Goal: Task Accomplishment & Management: Manage account settings

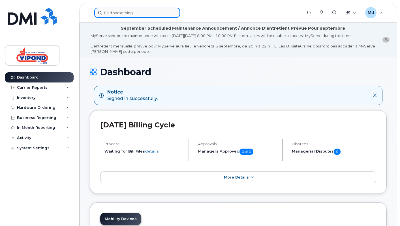
click at [154, 16] on input at bounding box center [137, 13] width 86 height 10
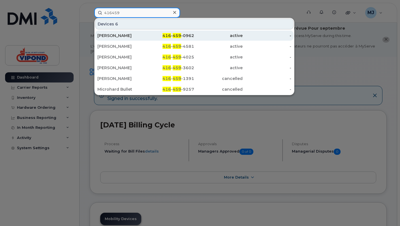
type input "416459"
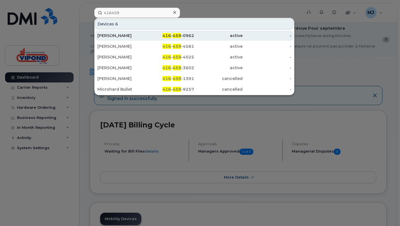
click at [113, 34] on div "Hisban Zaidi" at bounding box center [121, 36] width 48 height 6
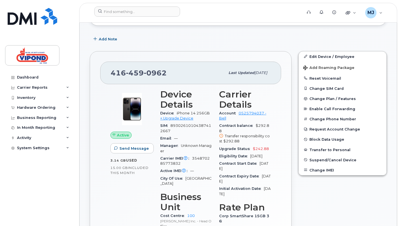
scroll to position [118, 0]
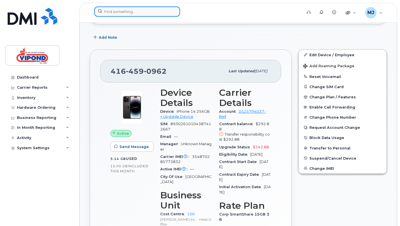
click at [149, 12] on input at bounding box center [137, 12] width 86 height 10
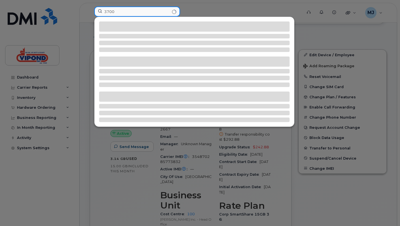
type input "3700"
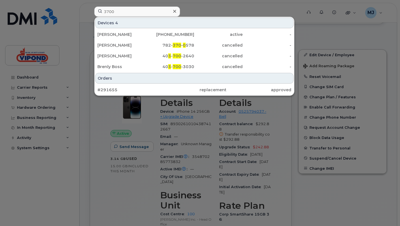
click at [120, 221] on div at bounding box center [200, 113] width 400 height 226
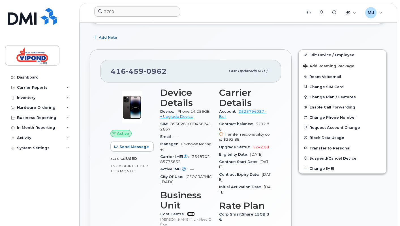
click at [190, 212] on link "100" at bounding box center [191, 214] width 8 height 4
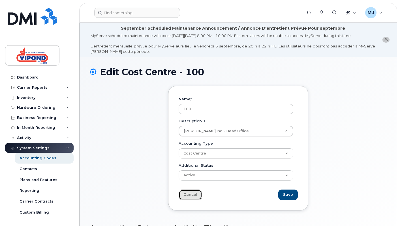
click at [186, 193] on link "Cancel" at bounding box center [189, 195] width 23 height 10
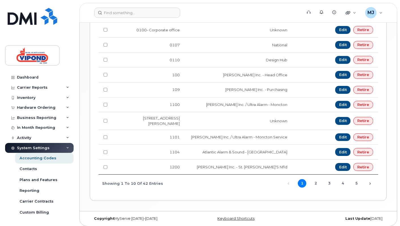
scroll to position [173, 0]
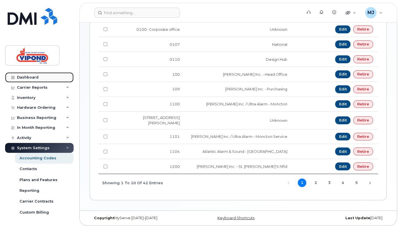
click at [31, 81] on link "Dashboard" at bounding box center [39, 77] width 68 height 10
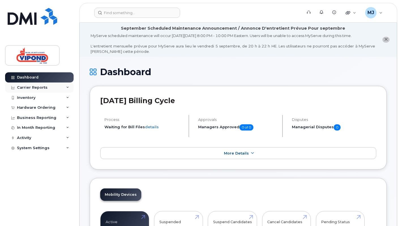
click at [47, 89] on div "Carrier Reports" at bounding box center [39, 88] width 68 height 10
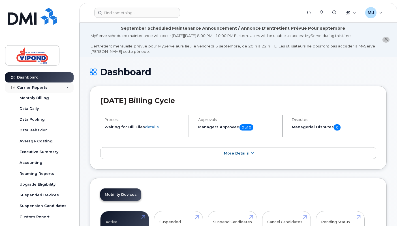
click at [47, 89] on div "Carrier Reports" at bounding box center [39, 88] width 68 height 10
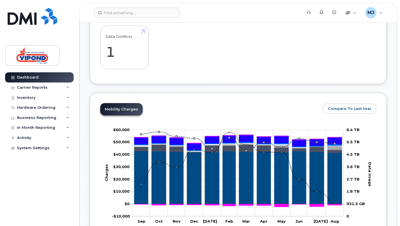
scroll to position [235, 0]
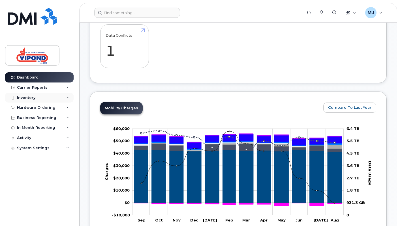
click at [22, 93] on div "Inventory" at bounding box center [39, 98] width 68 height 10
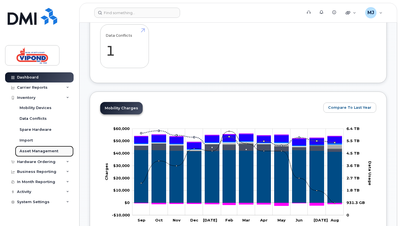
click at [39, 149] on div "Asset Management" at bounding box center [39, 151] width 39 height 5
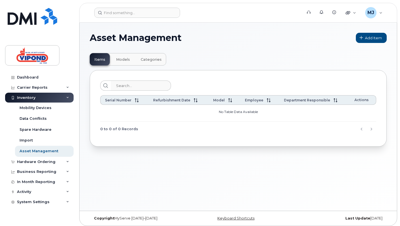
click at [20, 102] on div "Inventory" at bounding box center [39, 98] width 68 height 10
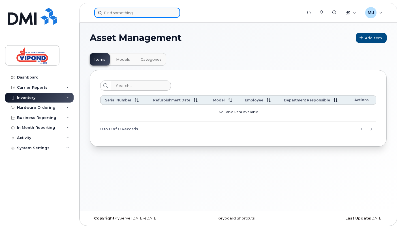
click at [97, 12] on input at bounding box center [137, 13] width 86 height 10
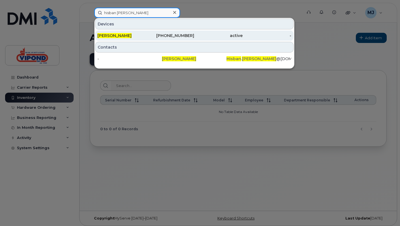
type input "hisban zaidi"
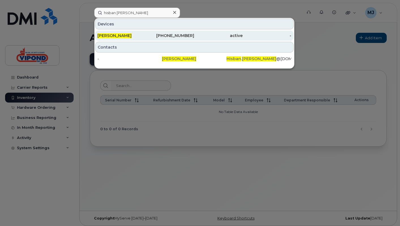
click at [136, 38] on div "Hisban Zaidi" at bounding box center [121, 36] width 48 height 6
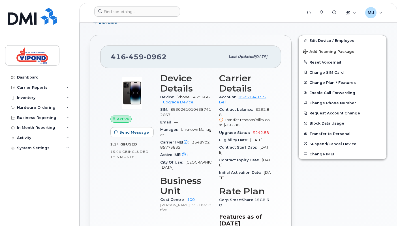
scroll to position [133, 0]
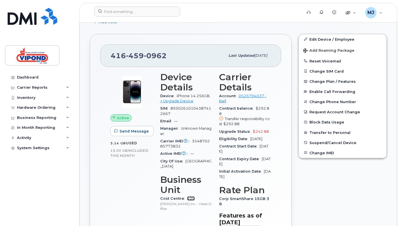
click at [190, 197] on link "100" at bounding box center [191, 199] width 8 height 4
click at [291, 111] on div "[PHONE_NUMBER] Last updated [DATE] Active Send Message 3.14 GB  used 15.00 GB  …" at bounding box center [190, 156] width 208 height 250
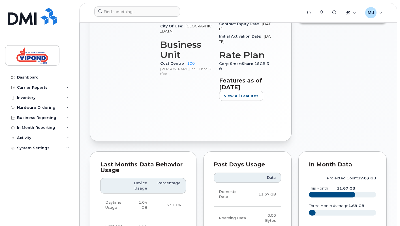
scroll to position [269, 0]
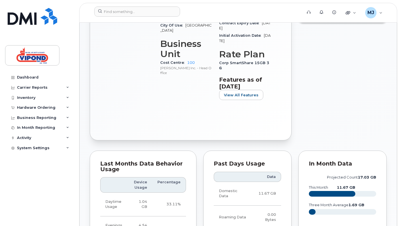
click at [191, 59] on div "Cost Centre 100 [PERSON_NAME] Inc. - Head Office" at bounding box center [186, 67] width 52 height 17
click at [190, 61] on link "100" at bounding box center [191, 63] width 8 height 4
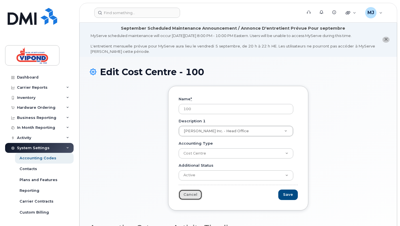
click at [190, 193] on link "Cancel" at bounding box center [189, 195] width 23 height 10
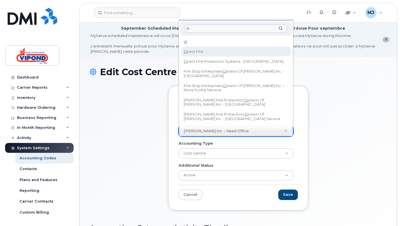
type input "di"
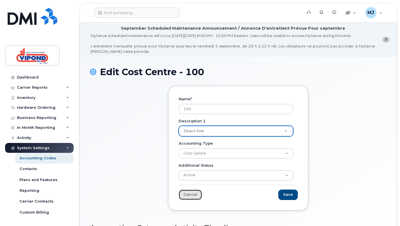
click at [195, 193] on link "Cancel" at bounding box center [189, 195] width 23 height 10
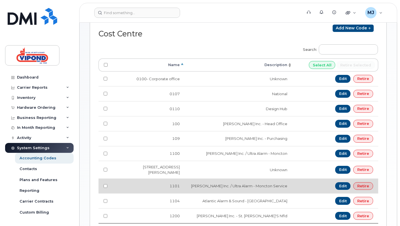
scroll to position [27, 0]
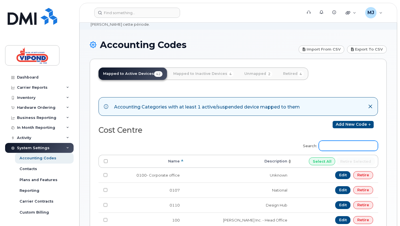
click at [367, 147] on input "Search:" at bounding box center [347, 146] width 59 height 10
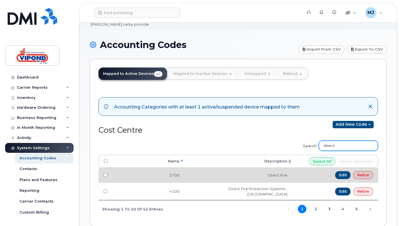
type input "direct"
click at [150, 171] on td "3700" at bounding box center [149, 175] width 72 height 15
click at [112, 174] on td at bounding box center [105, 175] width 14 height 15
click at [298, 174] on td "Edit Retire" at bounding box center [335, 175] width 86 height 15
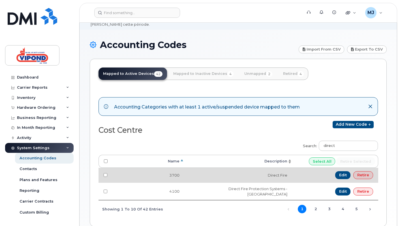
click at [109, 173] on td at bounding box center [105, 175] width 14 height 15
click at [107, 173] on input "checkbox" at bounding box center [105, 175] width 4 height 4
checkbox input "true"
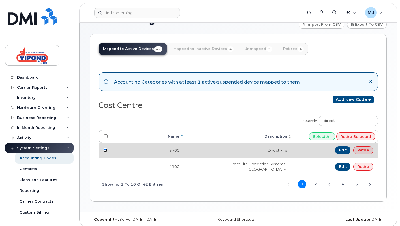
scroll to position [53, 0]
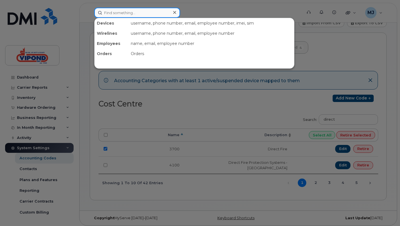
click at [139, 14] on input at bounding box center [137, 13] width 86 height 10
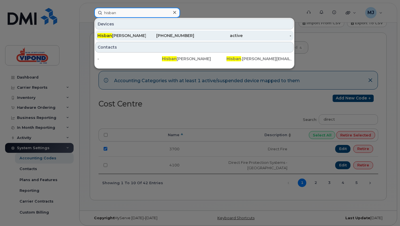
type input "hisban"
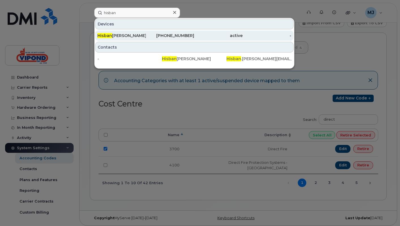
click at [116, 33] on div "Hisban Zaidi" at bounding box center [121, 36] width 48 height 6
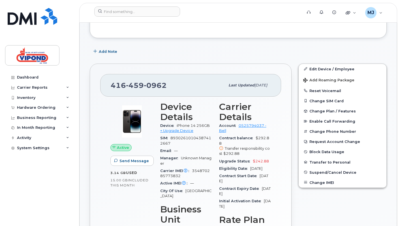
scroll to position [103, 0]
click at [53, 117] on div "Business Reporting" at bounding box center [39, 118] width 68 height 10
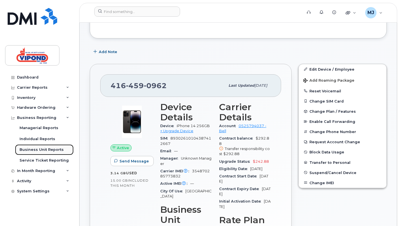
click at [52, 152] on link "Business Unit Reports" at bounding box center [44, 149] width 59 height 11
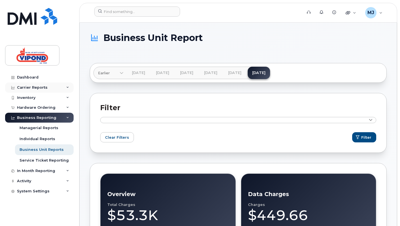
click at [54, 83] on div "Carrier Reports" at bounding box center [39, 88] width 68 height 10
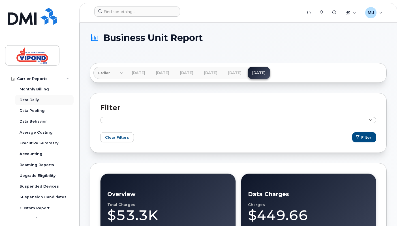
scroll to position [4, 0]
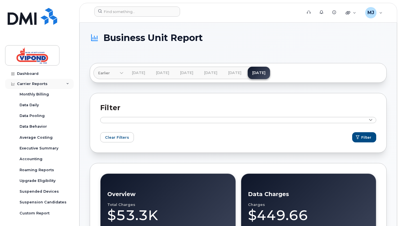
click at [41, 87] on div "Carrier Reports" at bounding box center [39, 84] width 68 height 10
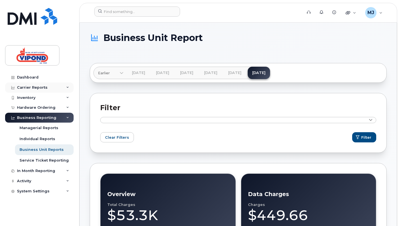
scroll to position [0, 0]
click at [36, 175] on div "In Month Reporting" at bounding box center [39, 171] width 68 height 10
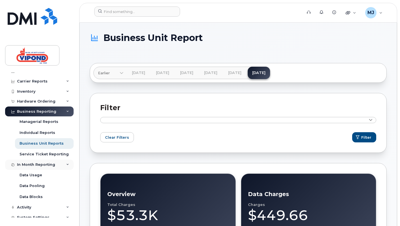
scroll to position [11, 0]
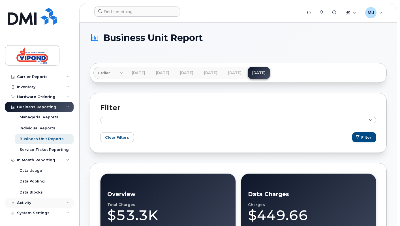
click at [27, 201] on div "Activity" at bounding box center [24, 203] width 14 height 5
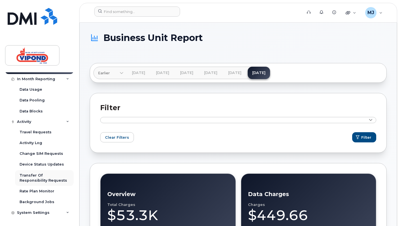
scroll to position [0, 0]
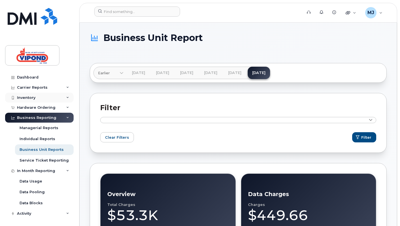
click at [45, 98] on div "Inventory" at bounding box center [39, 98] width 68 height 10
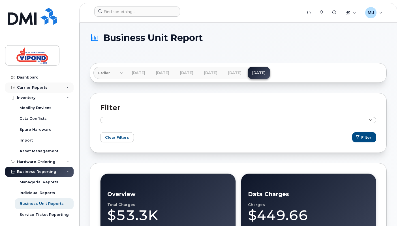
click at [48, 88] on div "Carrier Reports" at bounding box center [39, 88] width 68 height 10
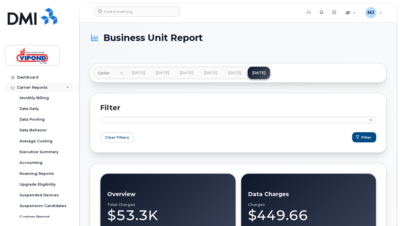
click at [48, 83] on div "Carrier Reports" at bounding box center [39, 88] width 68 height 10
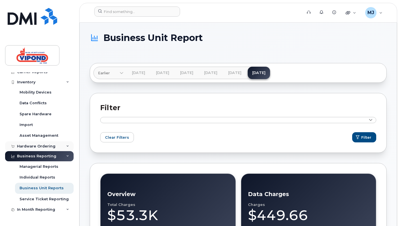
scroll to position [29, 0]
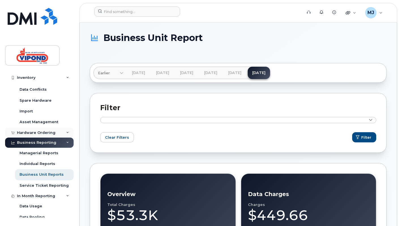
click at [46, 135] on div "Hardware Ordering" at bounding box center [39, 133] width 68 height 10
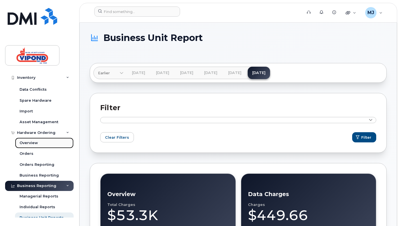
click at [40, 146] on link "Overview" at bounding box center [44, 143] width 59 height 11
click at [33, 143] on div "Overview" at bounding box center [29, 143] width 18 height 5
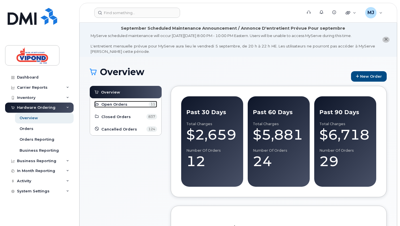
click at [116, 105] on span "Open Orders" at bounding box center [114, 104] width 26 height 5
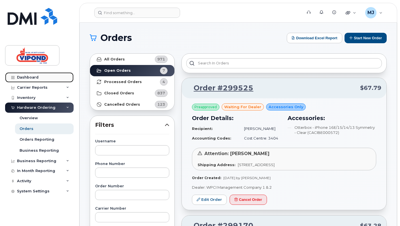
click at [43, 77] on link "Dashboard" at bounding box center [39, 77] width 68 height 10
click at [41, 90] on div "Carrier Reports" at bounding box center [39, 88] width 68 height 10
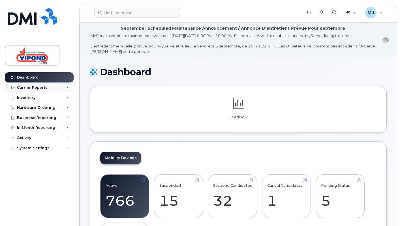
click at [41, 88] on div "Carrier Reports" at bounding box center [32, 87] width 31 height 5
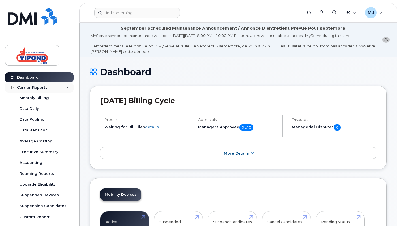
click at [41, 87] on div "Carrier Reports" at bounding box center [32, 87] width 31 height 5
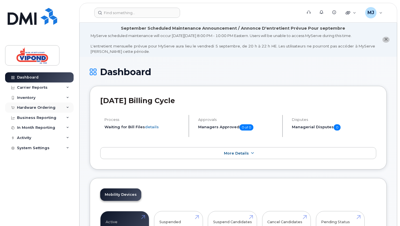
click at [40, 112] on div "Hardware Ordering" at bounding box center [39, 108] width 68 height 10
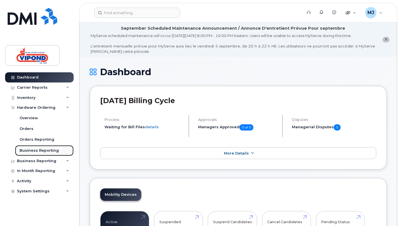
click at [32, 145] on link "Business Reporting" at bounding box center [44, 150] width 59 height 11
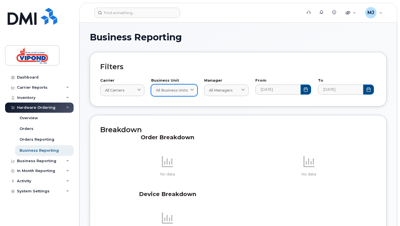
click at [169, 88] on span "All Business Units" at bounding box center [172, 90] width 32 height 5
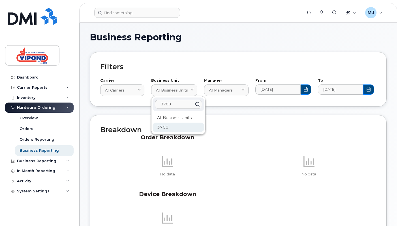
type input "3700"
click at [170, 126] on div "3700" at bounding box center [177, 127] width 51 height 9
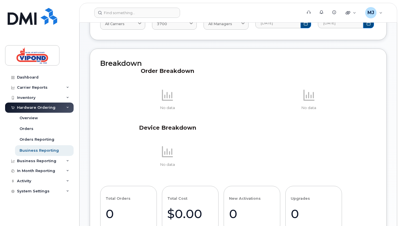
scroll to position [34, 0]
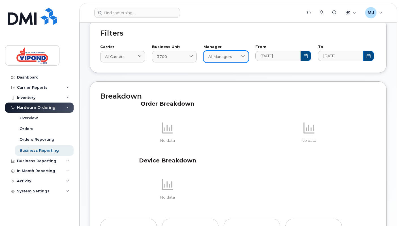
click at [247, 59] on link "All Managers" at bounding box center [225, 57] width 45 height 12
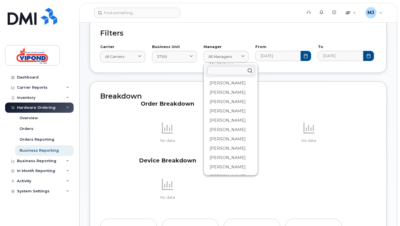
scroll to position [255, 0]
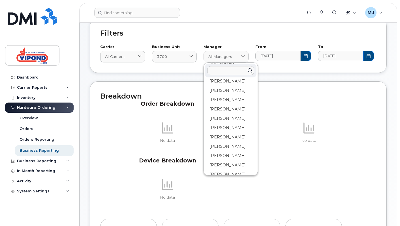
click at [176, 79] on div "Business Reporting Filters Carrier All carriers All carriers Bell Business Unit…" at bounding box center [238, 197] width 297 height 396
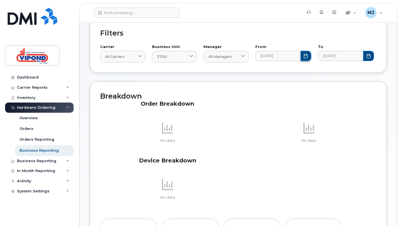
click at [301, 60] on button "Choose Date" at bounding box center [305, 56] width 11 height 10
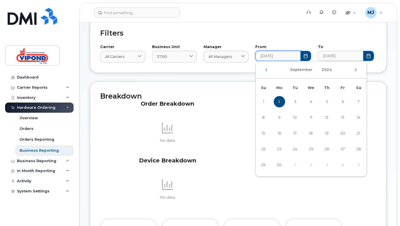
click at [264, 73] on div "[DATE]" at bounding box center [310, 69] width 111 height 17
click at [267, 97] on td "1" at bounding box center [263, 102] width 16 height 16
click at [264, 100] on span "1" at bounding box center [263, 101] width 11 height 11
type input "2024-09-01"
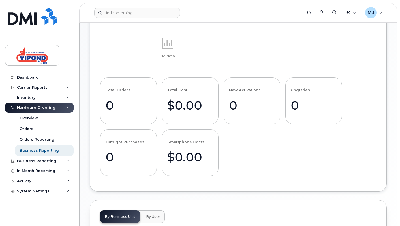
scroll to position [231, 0]
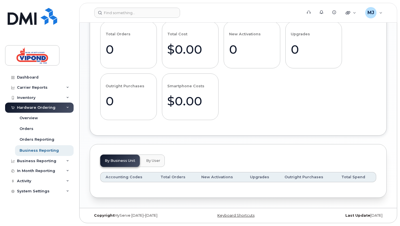
click at [152, 159] on span "By User" at bounding box center [153, 161] width 14 height 5
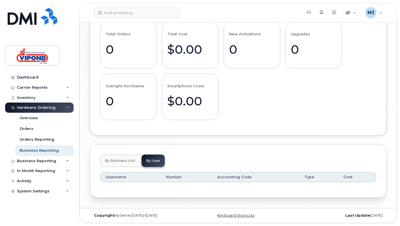
click at [130, 162] on span "By Business Unit" at bounding box center [120, 161] width 31 height 5
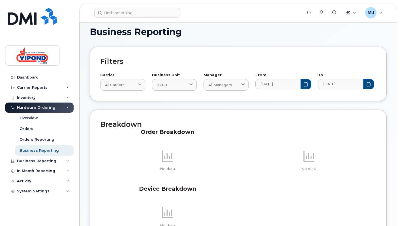
scroll to position [0, 0]
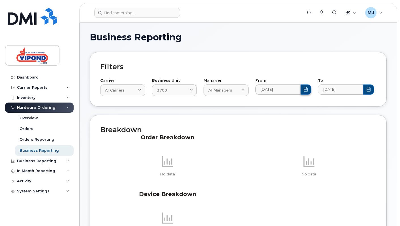
click at [305, 91] on icon "Choose Date" at bounding box center [305, 89] width 5 height 5
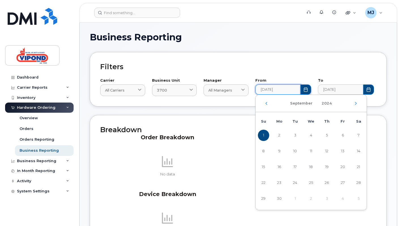
click at [305, 91] on icon "Choose Date" at bounding box center [305, 89] width 5 height 5
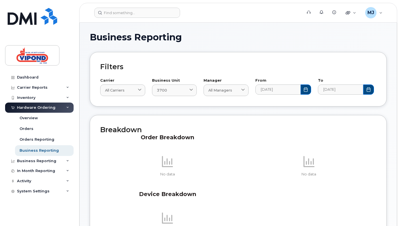
click at [327, 73] on div "Carrier All carriers All carriers Bell Business Unit 3700 3700 All Business Uni…" at bounding box center [238, 83] width 276 height 25
click at [187, 90] on div "3700" at bounding box center [174, 90] width 35 height 5
click at [163, 121] on div "All Business Units" at bounding box center [178, 117] width 51 height 9
click at [43, 87] on div "Carrier Reports" at bounding box center [32, 87] width 31 height 5
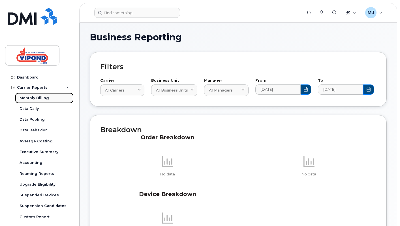
click at [45, 100] on div "Monthly Billing" at bounding box center [34, 98] width 29 height 5
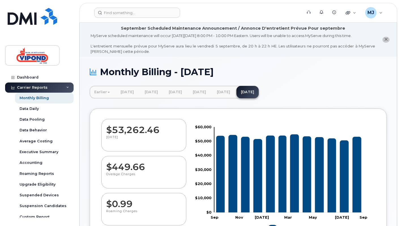
click at [59, 86] on div "Carrier Reports" at bounding box center [39, 88] width 68 height 10
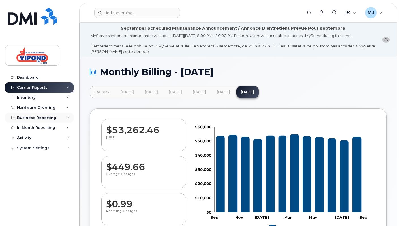
click at [53, 115] on div "Business Reporting" at bounding box center [39, 118] width 68 height 10
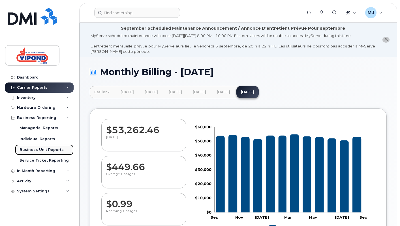
click at [47, 153] on link "Business Unit Reports" at bounding box center [44, 149] width 59 height 11
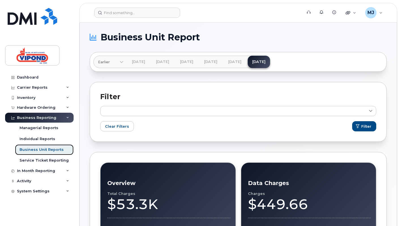
click at [47, 152] on link "Business Unit Reports" at bounding box center [44, 149] width 59 height 11
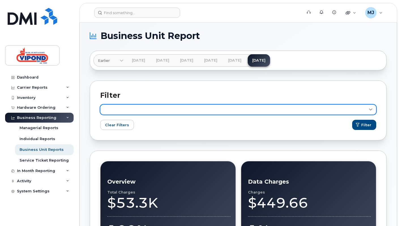
click at [228, 105] on link at bounding box center [238, 110] width 276 height 10
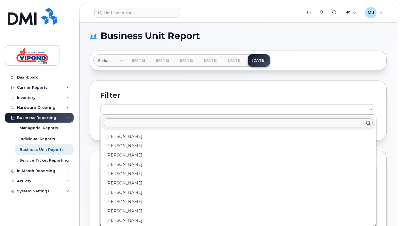
click at [222, 84] on div "Filter Andrew Dawe Brad Sinnott Bruce Steeves Charles Head Craig Pope Darryl Mu…" at bounding box center [238, 111] width 297 height 60
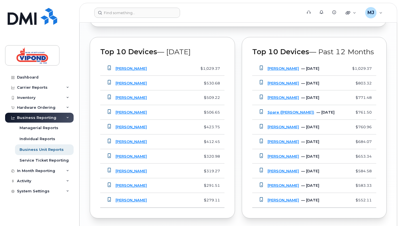
scroll to position [569, 0]
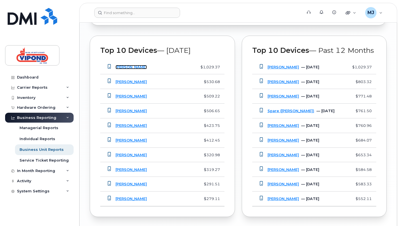
click at [134, 65] on link "Ather Kidwai" at bounding box center [130, 67] width 31 height 4
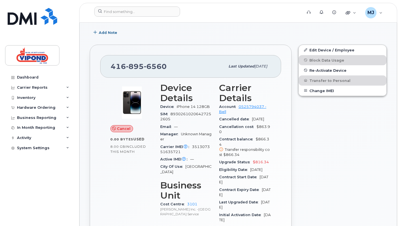
scroll to position [121, 0]
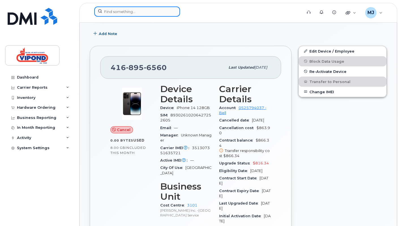
click at [128, 14] on input at bounding box center [137, 12] width 86 height 10
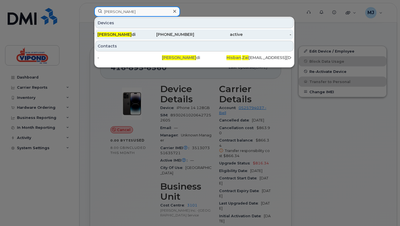
type input "[PERSON_NAME]"
click at [129, 32] on div "Hisban Zai di" at bounding box center [121, 35] width 48 height 6
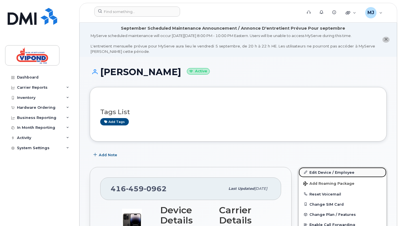
click at [342, 173] on link "Edit Device / Employee" at bounding box center [342, 172] width 88 height 10
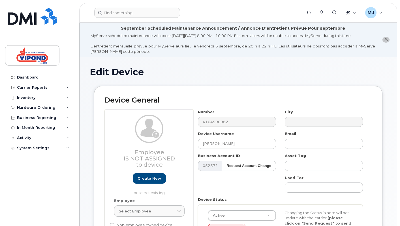
select select "378457"
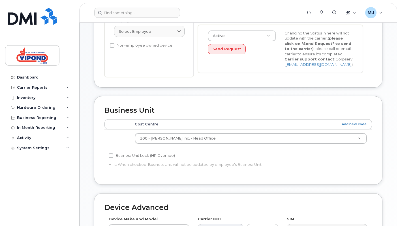
scroll to position [180, 0]
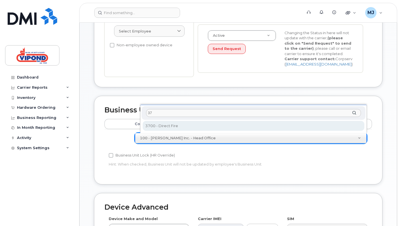
type input "37"
select select "585403"
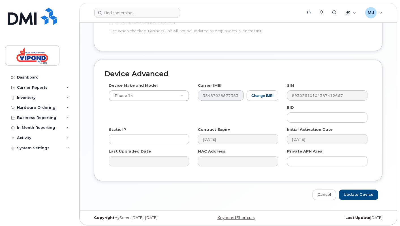
scroll to position [316, 0]
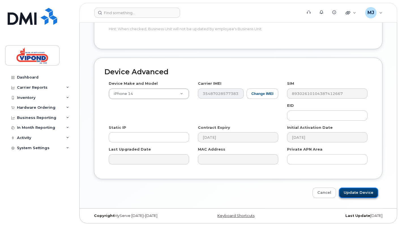
click at [349, 188] on input "Update Device" at bounding box center [357, 193] width 39 height 10
type input "Saving..."
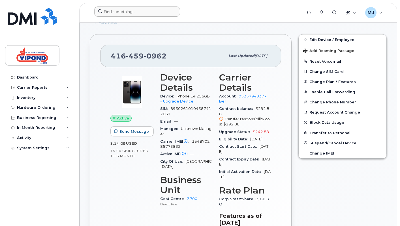
scroll to position [129, 0]
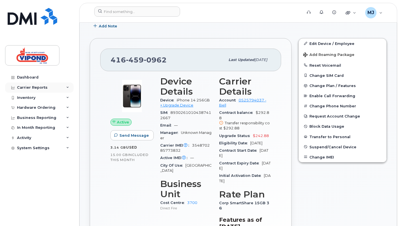
click at [64, 86] on div "Carrier Reports" at bounding box center [39, 88] width 68 height 10
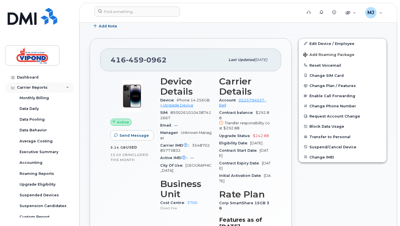
click at [46, 85] on div "Carrier Reports" at bounding box center [39, 88] width 68 height 10
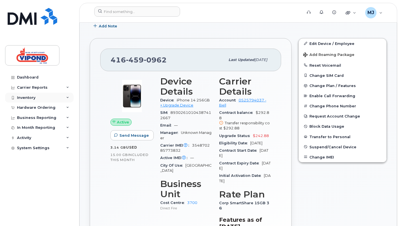
click at [43, 100] on div "Inventory" at bounding box center [39, 98] width 68 height 10
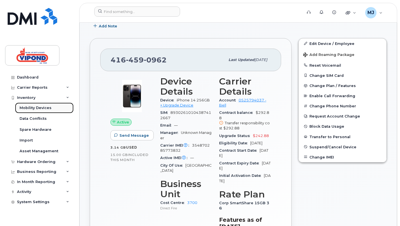
click at [38, 113] on link "Mobility Devices" at bounding box center [44, 108] width 59 height 11
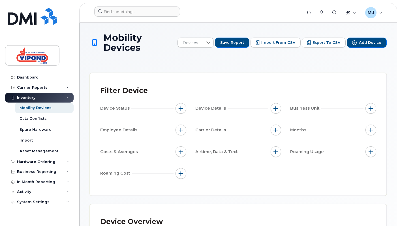
click at [370, 114] on div "Business Unit" at bounding box center [333, 109] width 86 height 13
click at [355, 110] on div "Business Unit" at bounding box center [333, 108] width 86 height 11
click at [365, 109] on button "button" at bounding box center [370, 108] width 11 height 11
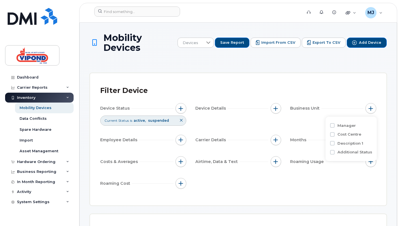
click at [340, 136] on label "Cost Centre" at bounding box center [349, 134] width 24 height 5
click at [334, 136] on input "Cost Centre" at bounding box center [332, 134] width 5 height 5
checkbox input "true"
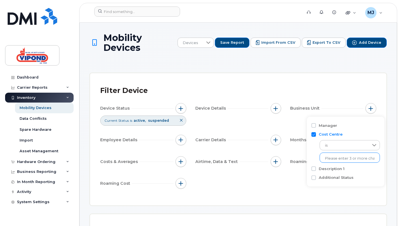
click at [332, 161] on li at bounding box center [349, 158] width 49 height 8
click at [334, 158] on input "text" at bounding box center [349, 158] width 49 height 5
type input "3700"
click at [335, 170] on li "- 3700 - Direct Fire" at bounding box center [345, 170] width 52 height 10
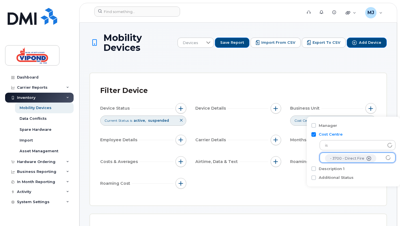
scroll to position [11, 0]
click at [327, 193] on div "Filter Device Device Status Current Status is active suspended Device Details B…" at bounding box center [238, 139] width 276 height 112
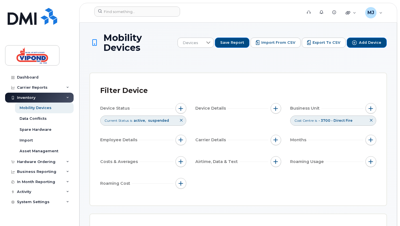
click at [357, 121] on div "Cost Centre is - 3700 - Direct Fire" at bounding box center [333, 121] width 86 height 10
click at [370, 120] on icon at bounding box center [370, 120] width 3 height 3
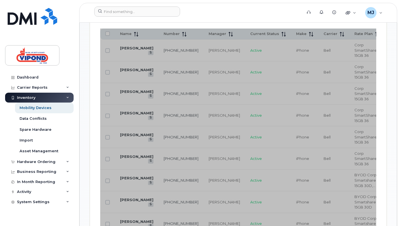
scroll to position [370, 0]
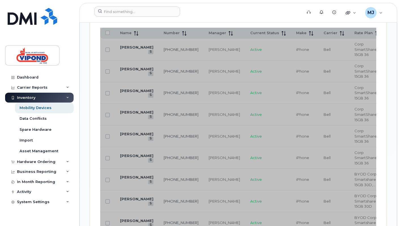
click at [395, 100] on div "Mobility Devices Devices Save Report Import from CSV Export to CSV Add Device F…" at bounding box center [237, 209] width 317 height 1114
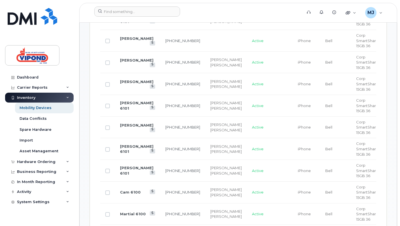
scroll to position [400, 0]
click at [124, 145] on link "Colleen 6101" at bounding box center [136, 150] width 33 height 10
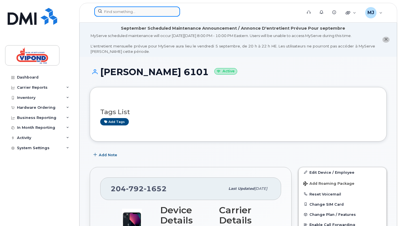
click at [135, 10] on input at bounding box center [137, 12] width 86 height 10
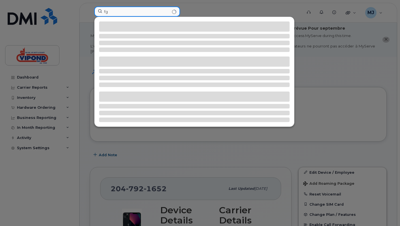
type input "f"
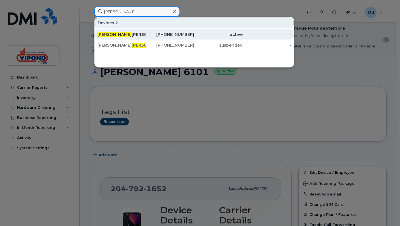
type input "[PERSON_NAME]"
click at [125, 36] on div "[PERSON_NAME]" at bounding box center [121, 35] width 48 height 6
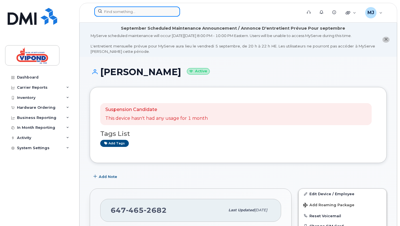
click at [108, 13] on input at bounding box center [137, 12] width 86 height 10
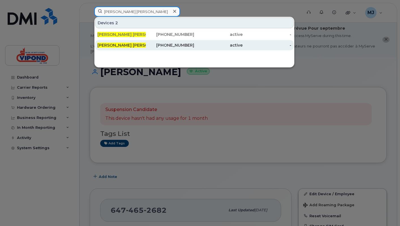
type input "joe mel"
click at [113, 46] on div "Joe Mel ro" at bounding box center [121, 45] width 48 height 6
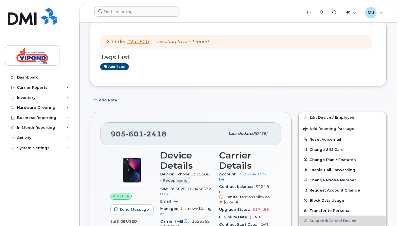
scroll to position [53, 0]
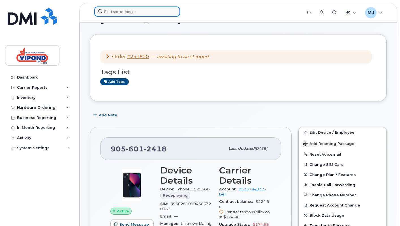
click at [154, 12] on input at bounding box center [137, 12] width 86 height 10
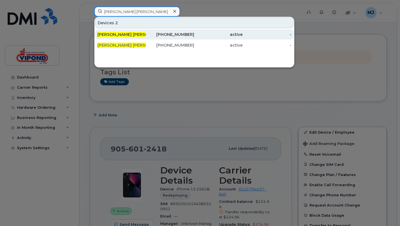
type input "[PERSON_NAME] [PERSON_NAME]"
click at [123, 38] on div "[PERSON_NAME] [PERSON_NAME] ro" at bounding box center [121, 34] width 48 height 10
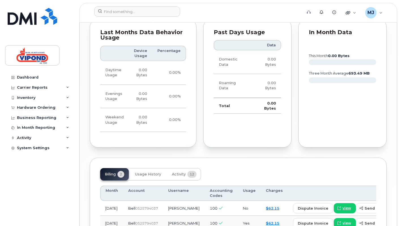
scroll to position [486, 0]
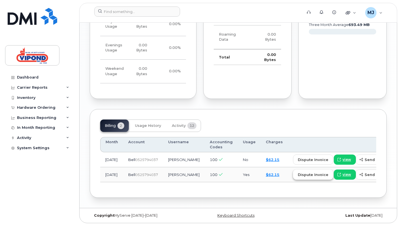
click at [297, 173] on span "dispute invoice" at bounding box center [312, 174] width 31 height 5
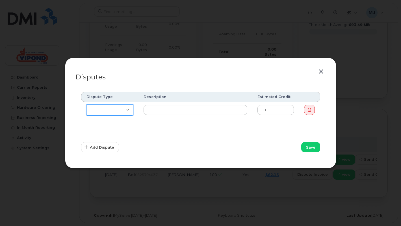
click at [116, 111] on select "Missing Discount Roaming Credit Data Credit Missing Feature Other" at bounding box center [109, 109] width 47 height 11
click at [119, 104] on td "Missing Discount Roaming Credit Data Credit Missing Feature Other" at bounding box center [110, 110] width 58 height 16
click at [118, 107] on select "Missing Discount Roaming Credit Data Credit Missing Feature Other" at bounding box center [109, 109] width 47 height 11
select select "other"
click at [86, 104] on select "Missing Discount Roaming Credit Data Credit Missing Feature Other" at bounding box center [109, 109] width 47 height 11
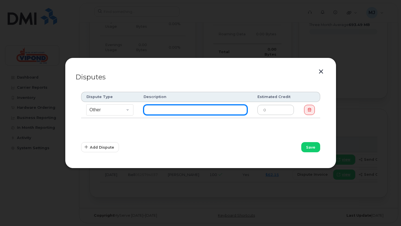
click at [166, 112] on input "text" at bounding box center [196, 110] width 104 height 10
type input "Why are we being charged for this?"
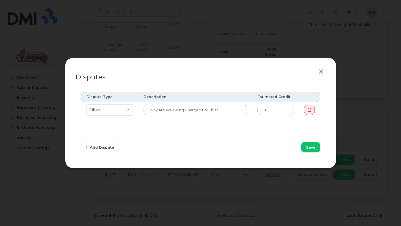
click at [306, 147] on button "Save" at bounding box center [310, 147] width 19 height 10
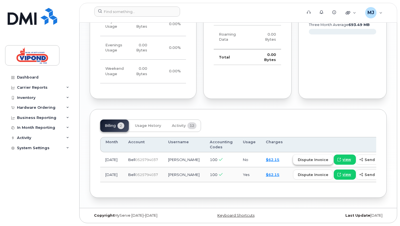
click at [297, 159] on span "dispute invoice" at bounding box center [312, 159] width 31 height 5
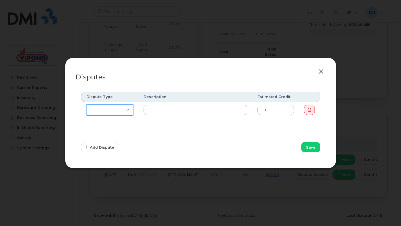
click at [129, 106] on select "Missing Discount Roaming Credit Data Credit Missing Feature Other" at bounding box center [109, 109] width 47 height 11
select select "other"
click at [86, 104] on select "Missing Discount Roaming Credit Data Credit Missing Feature Other" at bounding box center [109, 109] width 47 height 11
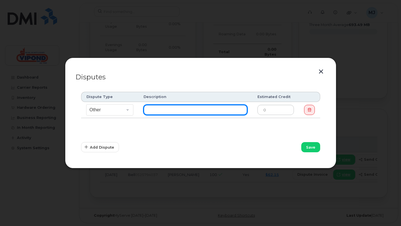
click at [176, 112] on input "text" at bounding box center [196, 110] width 104 height 10
type input "Why are we being charged for this?"
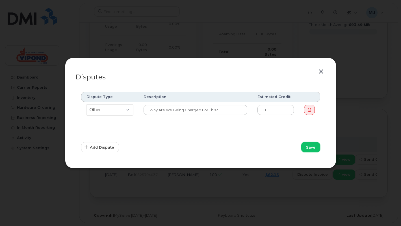
click at [311, 150] on span "Save" at bounding box center [310, 147] width 9 height 5
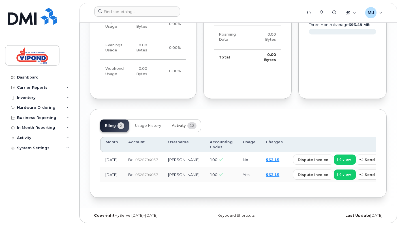
click at [180, 120] on button "Activity 12" at bounding box center [184, 126] width 34 height 12
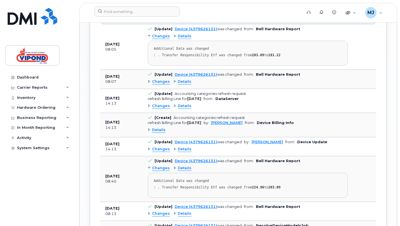
scroll to position [608, 0]
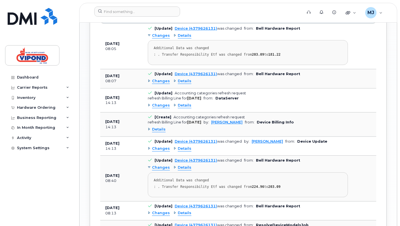
click at [179, 82] on span "Details" at bounding box center [185, 81] width 14 height 5
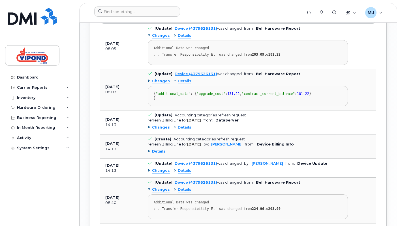
click at [183, 36] on span "Details" at bounding box center [185, 35] width 14 height 5
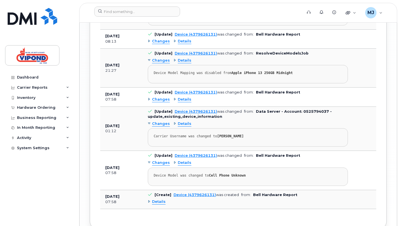
scroll to position [886, 0]
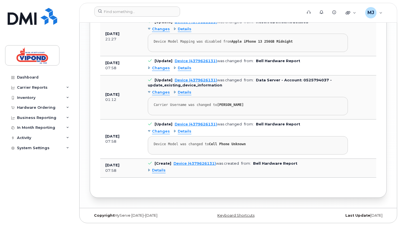
click at [163, 172] on span "Details" at bounding box center [159, 170] width 14 height 5
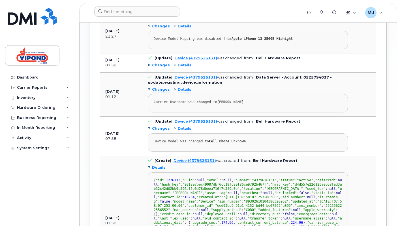
scroll to position [858, 0]
click at [176, 132] on div "Details" at bounding box center [182, 129] width 18 height 5
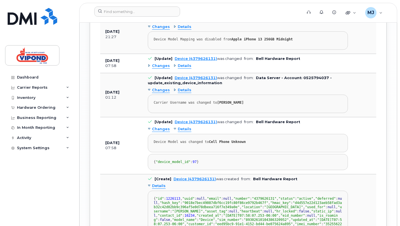
click at [165, 132] on span "Changes" at bounding box center [161, 129] width 18 height 5
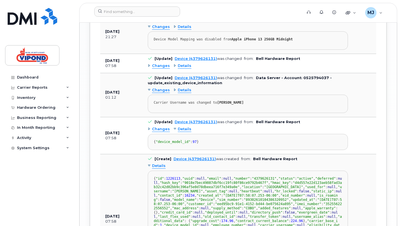
click at [173, 132] on div "Details" at bounding box center [182, 129] width 18 height 5
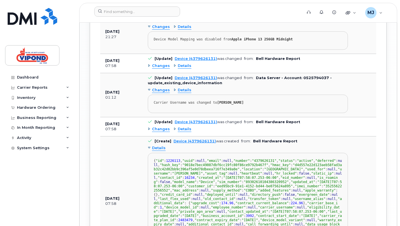
click at [178, 132] on span "Details" at bounding box center [185, 129] width 14 height 5
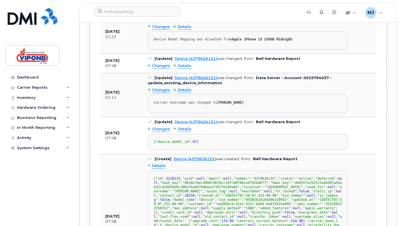
click at [184, 113] on div "Changes Details Carrier Username was changed to JOE MELRO" at bounding box center [248, 99] width 200 height 27
click at [184, 93] on span "Details" at bounding box center [185, 90] width 14 height 5
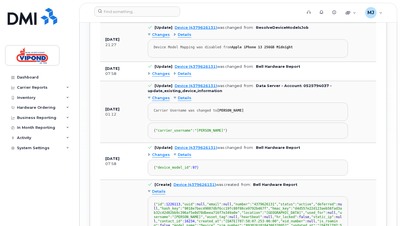
scroll to position [847, 0]
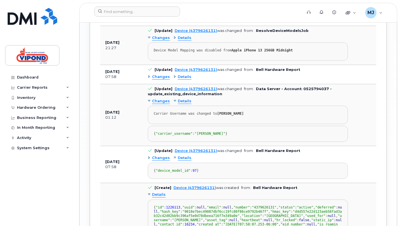
click at [186, 80] on span "Details" at bounding box center [185, 76] width 14 height 5
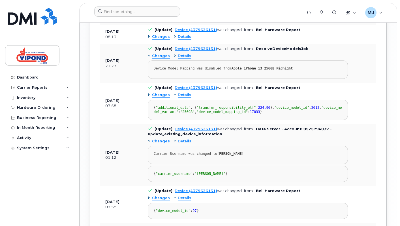
scroll to position [829, 0]
click at [186, 59] on span "Details" at bounding box center [185, 55] width 14 height 5
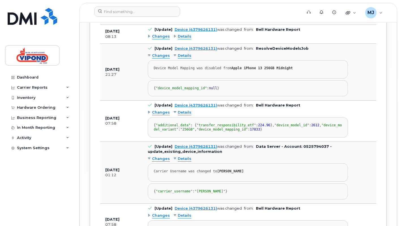
click at [183, 39] on span "Details" at bounding box center [185, 36] width 14 height 5
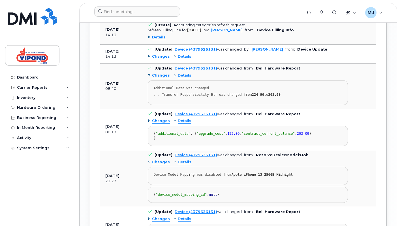
scroll to position [744, 0]
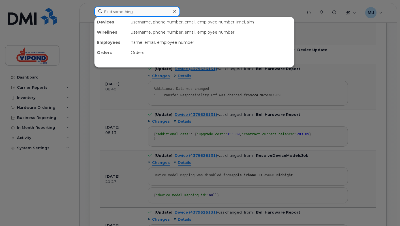
click at [129, 14] on input at bounding box center [137, 12] width 86 height 10
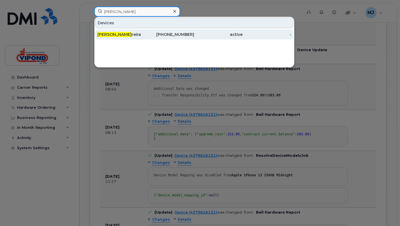
type input "gilbert fer"
click at [125, 38] on div "Gilbert Fer reira" at bounding box center [121, 34] width 48 height 10
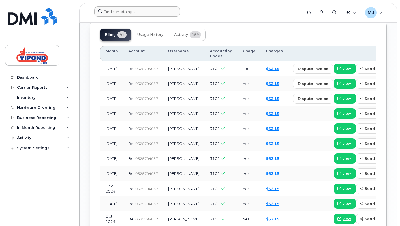
scroll to position [539, 0]
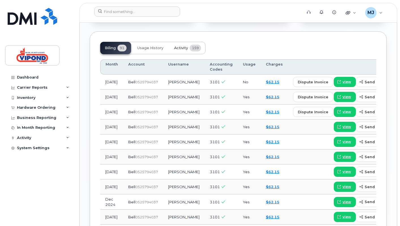
click at [175, 47] on span "Activity" at bounding box center [181, 48] width 14 height 5
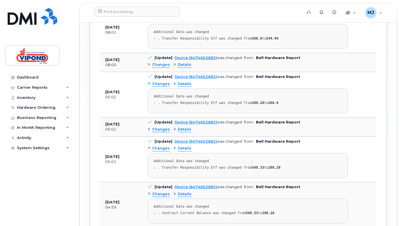
scroll to position [1130, 0]
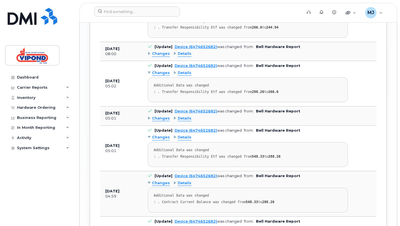
click at [167, 54] on span "Changes" at bounding box center [161, 53] width 18 height 5
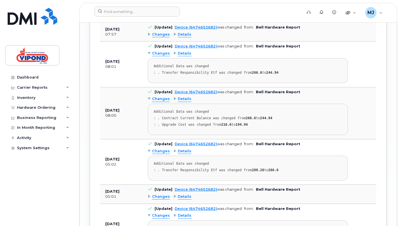
scroll to position [1072, 0]
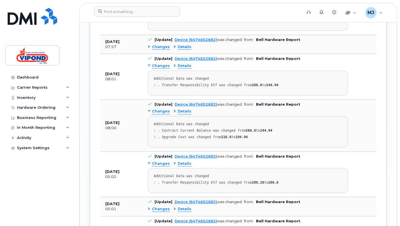
click at [178, 49] on span "Details" at bounding box center [185, 46] width 14 height 5
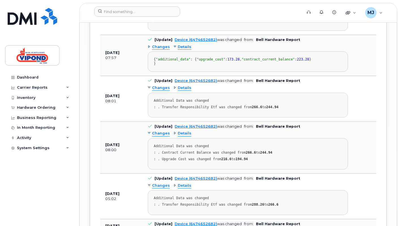
click at [168, 47] on div "Changes Details { "additional_data" : { "upgrade_cost" : 173.28 , "contract_cur…" at bounding box center [248, 56] width 200 height 29
click at [166, 47] on span "Changes" at bounding box center [161, 46] width 18 height 5
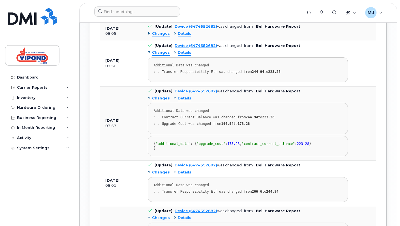
scroll to position [1009, 0]
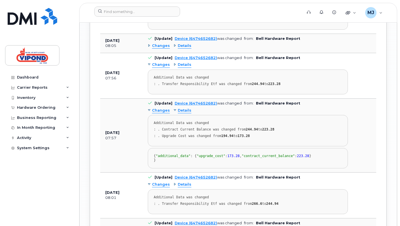
click at [182, 63] on span "Details" at bounding box center [185, 64] width 14 height 5
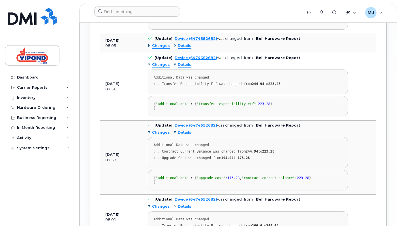
click at [182, 49] on span "Details" at bounding box center [185, 45] width 14 height 5
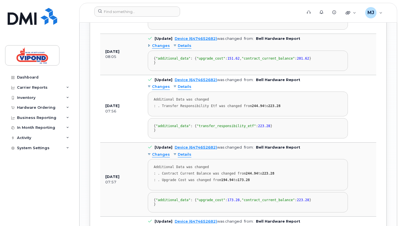
click at [182, 48] on span "Details" at bounding box center [185, 45] width 14 height 5
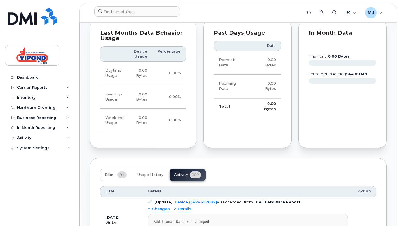
scroll to position [441, 0]
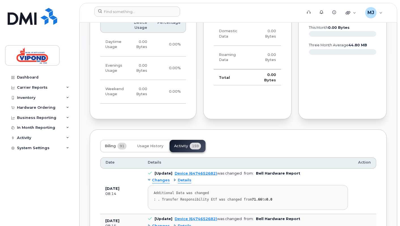
click at [114, 145] on span "Billing" at bounding box center [110, 146] width 11 height 5
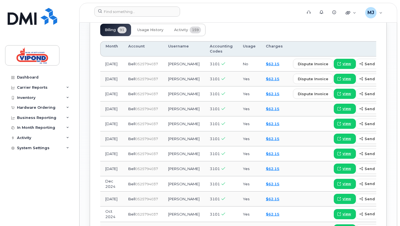
scroll to position [555, 0]
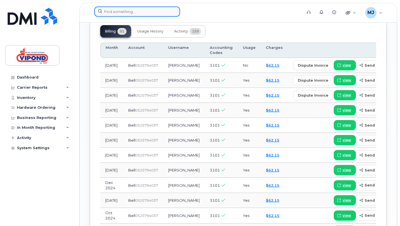
click at [166, 12] on input at bounding box center [137, 12] width 86 height 10
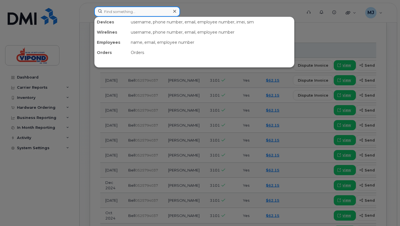
click at [166, 12] on input at bounding box center [137, 12] width 86 height 10
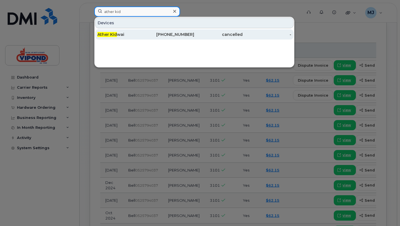
type input "ather kid"
click at [147, 36] on div "416-895-6560" at bounding box center [170, 35] width 48 height 6
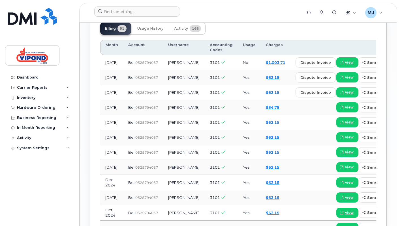
scroll to position [565, 0]
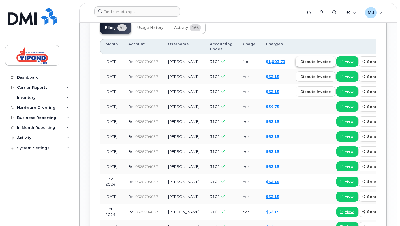
click at [295, 66] on button "dispute invoice" at bounding box center [315, 62] width 40 height 10
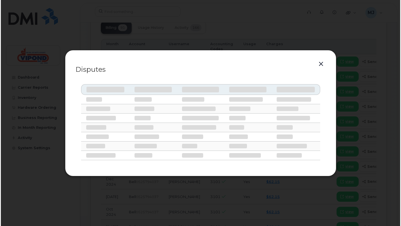
scroll to position [560, 0]
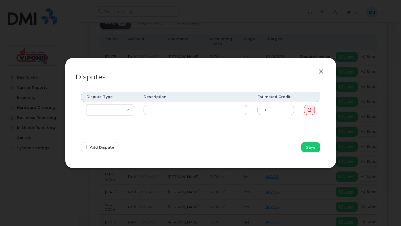
click at [121, 116] on td "Missing Discount Roaming Credit Data Credit Missing Feature Other" at bounding box center [110, 110] width 58 height 16
click at [122, 113] on select "Missing Discount Roaming Credit Data Credit Missing Feature Other" at bounding box center [109, 109] width 47 height 11
select select "other"
click at [86, 104] on select "Missing Discount Roaming Credit Data Credit Missing Feature Other" at bounding box center [109, 109] width 47 height 11
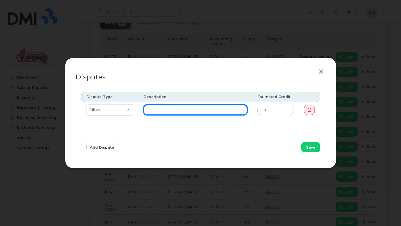
click at [170, 105] on input "text" at bounding box center [196, 110] width 104 height 10
type input "Why is there a $1000 fee?"
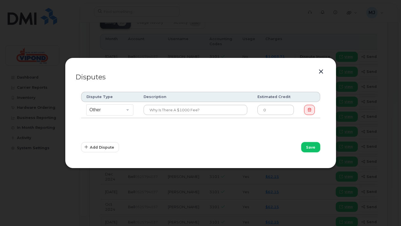
click at [305, 146] on button "Save" at bounding box center [310, 147] width 19 height 10
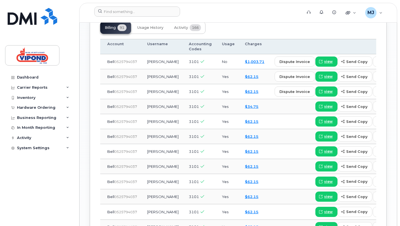
scroll to position [0, 0]
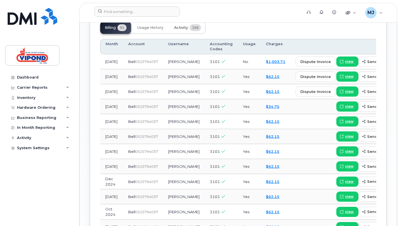
click at [177, 34] on button "Activity 166" at bounding box center [187, 27] width 36 height 12
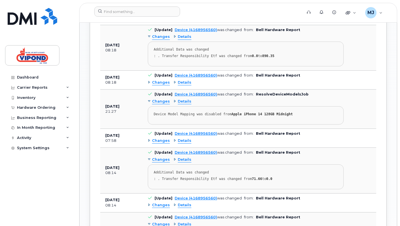
scroll to position [673, 0]
click at [182, 105] on span "Details" at bounding box center [185, 101] width 14 height 5
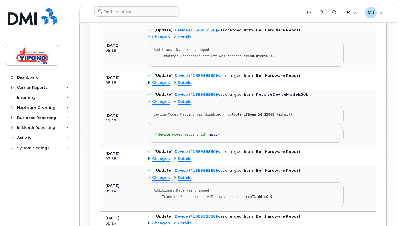
click at [187, 86] on span "Details" at bounding box center [185, 82] width 14 height 5
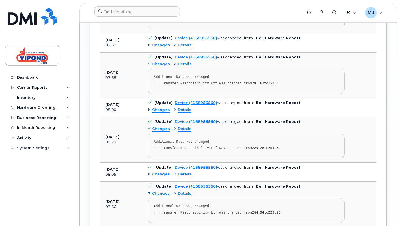
scroll to position [1307, 0]
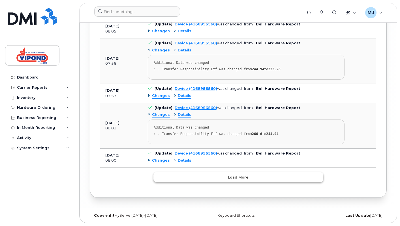
click at [163, 176] on button "Load more" at bounding box center [238, 177] width 170 height 10
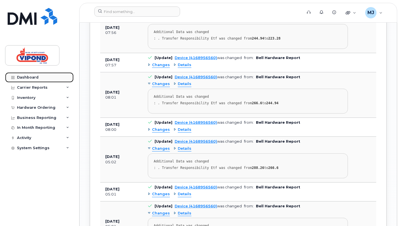
click at [50, 74] on link "Dashboard" at bounding box center [39, 77] width 68 height 10
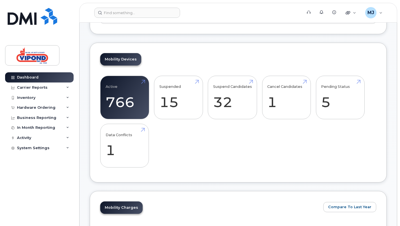
scroll to position [164, 0]
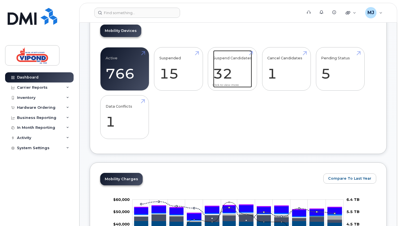
click at [244, 75] on link "Suspend Candidates 32" at bounding box center [232, 68] width 39 height 37
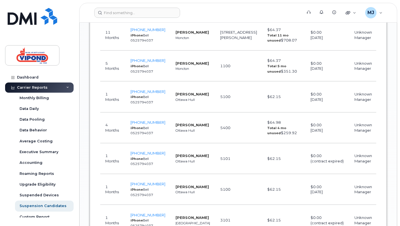
scroll to position [748, 0]
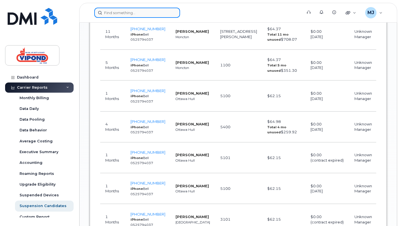
click at [149, 12] on input at bounding box center [137, 13] width 86 height 10
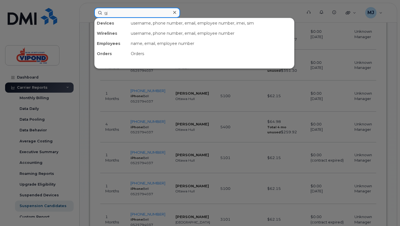
type input "g"
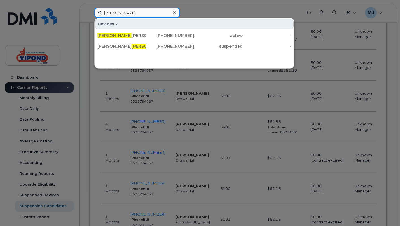
type input "[PERSON_NAME]"
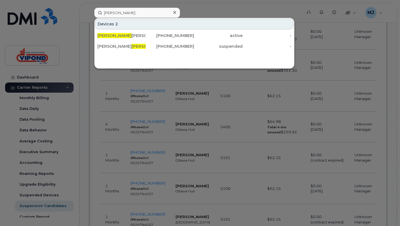
click at [141, 100] on div at bounding box center [200, 113] width 400 height 226
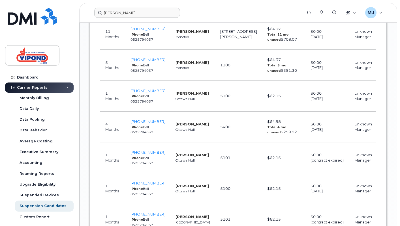
click at [141, 100] on small "iPhone Bell 0525794037" at bounding box center [141, 98] width 23 height 9
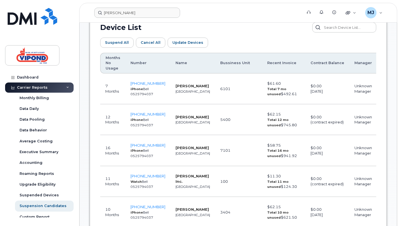
scroll to position [340, 0]
